Goal: Find specific page/section

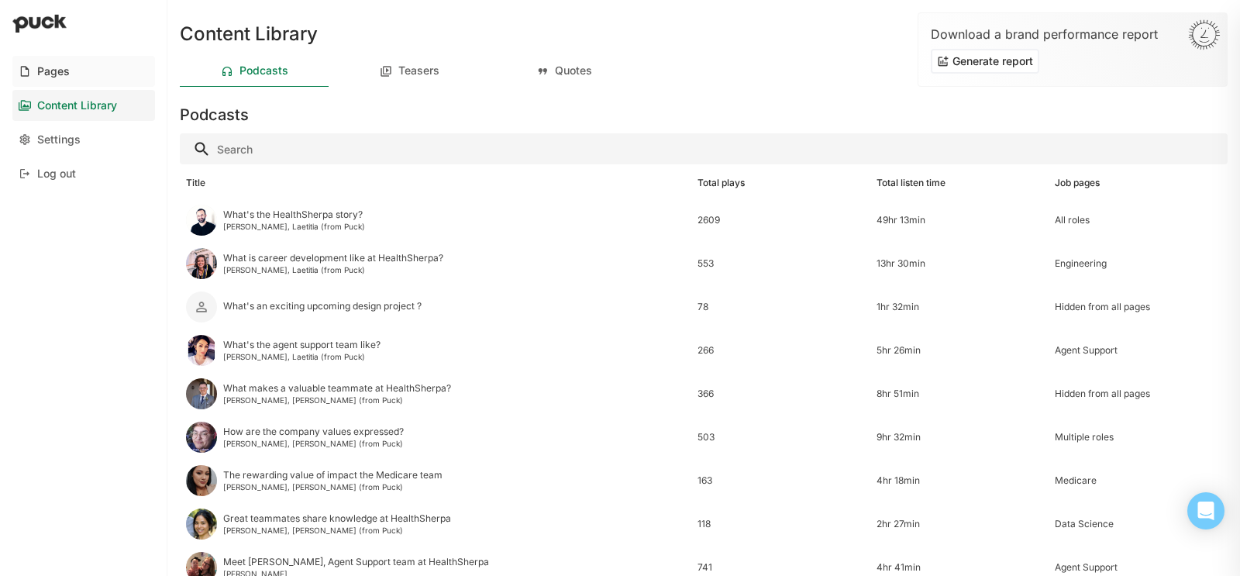
click at [43, 71] on div "Pages" at bounding box center [53, 71] width 33 height 13
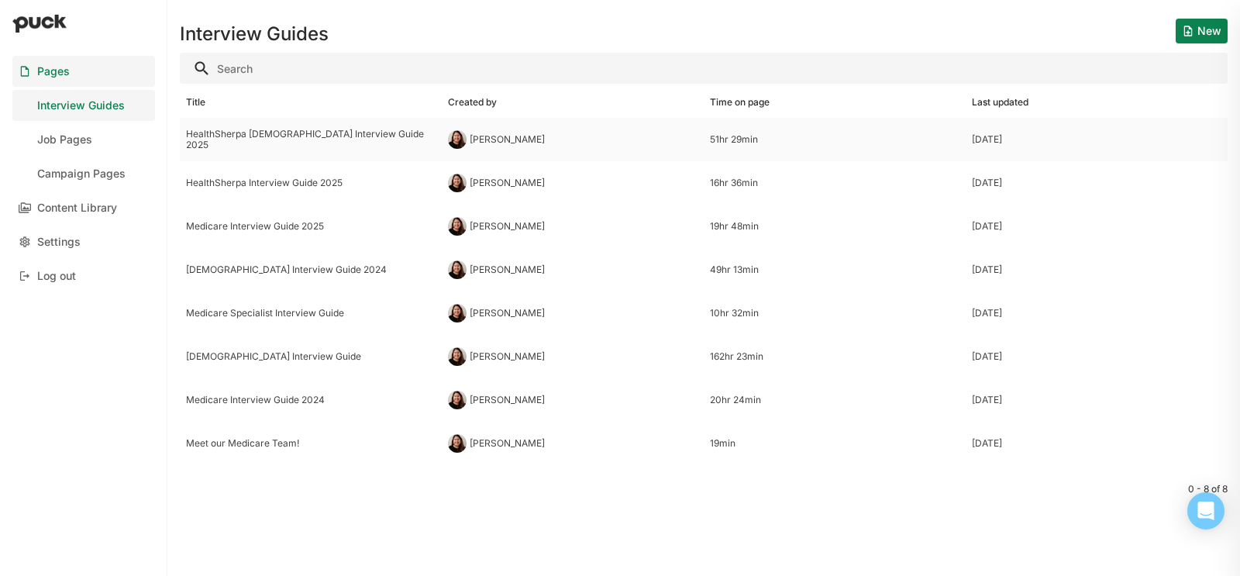
click at [717, 139] on div "51hr 29min" at bounding box center [835, 139] width 250 height 11
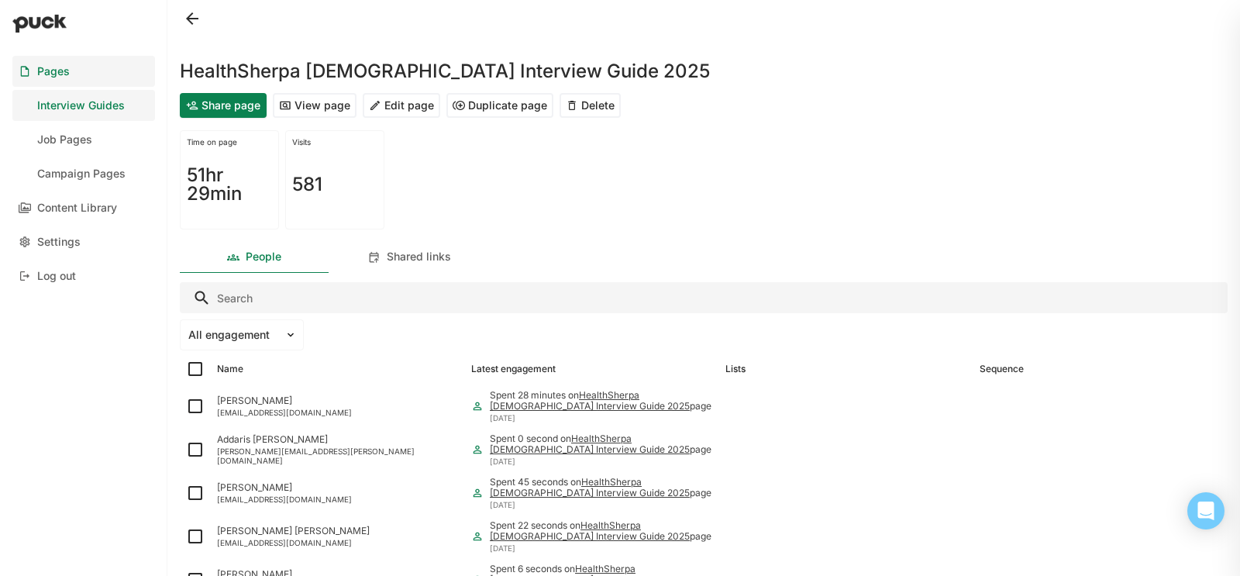
click at [323, 300] on input "Search" at bounding box center [704, 297] width 1048 height 31
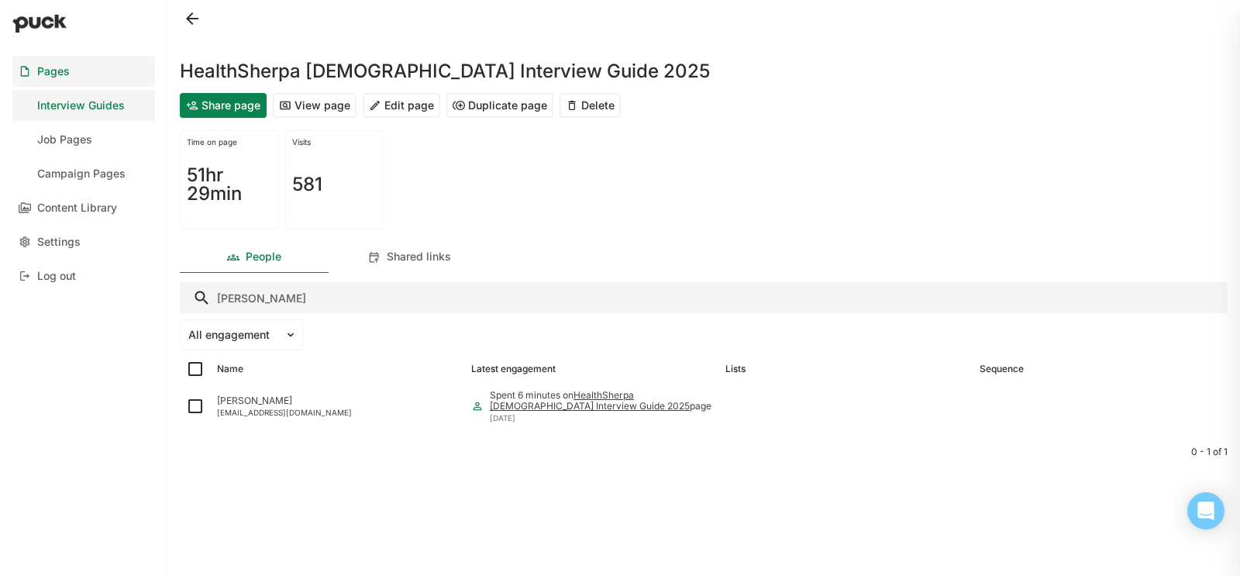
type input "[PERSON_NAME]"
click at [332, 98] on button "View page" at bounding box center [315, 105] width 84 height 25
